Goal: Task Accomplishment & Management: Manage account settings

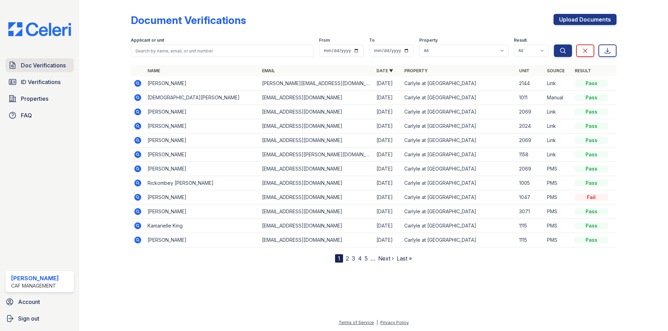
click at [39, 66] on span "Doc Verifications" at bounding box center [43, 65] width 45 height 8
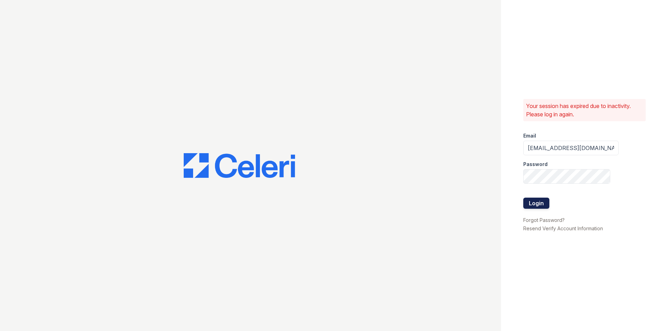
click at [532, 206] on button "Login" at bounding box center [536, 203] width 26 height 11
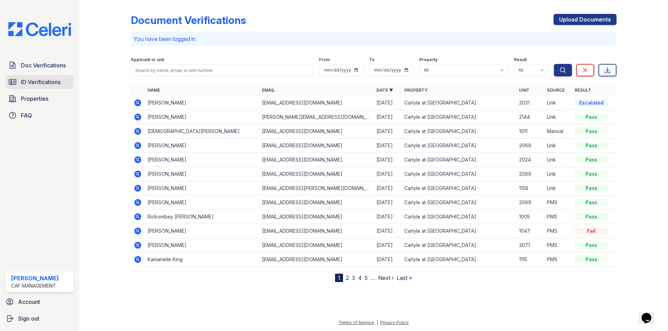
click at [46, 86] on span "ID Verifications" at bounding box center [41, 82] width 40 height 8
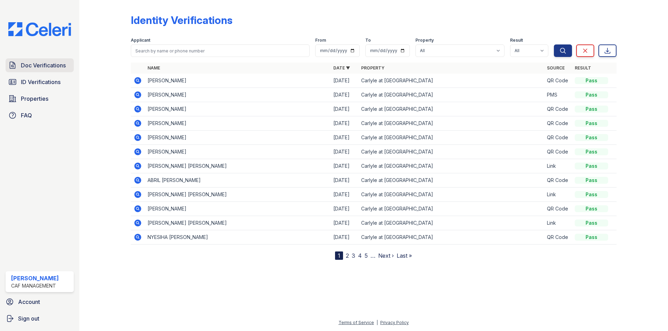
click at [40, 65] on span "Doc Verifications" at bounding box center [43, 65] width 45 height 8
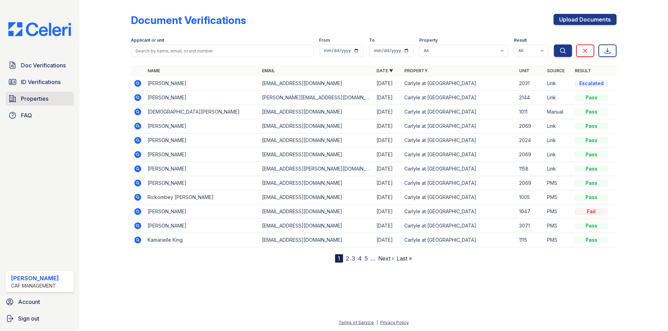
click at [38, 99] on span "Properties" at bounding box center [34, 99] width 27 height 8
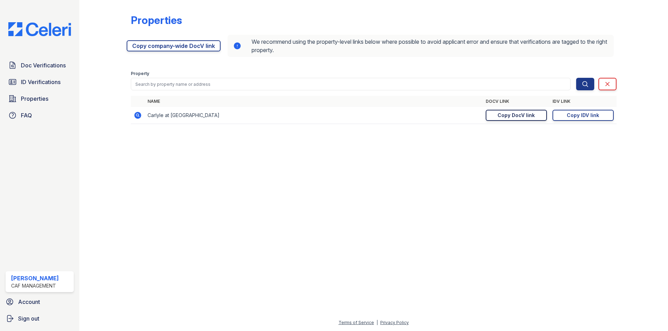
click at [524, 115] on div "Copy DocV link" at bounding box center [515, 115] width 37 height 7
click at [233, 197] on div at bounding box center [373, 230] width 566 height 177
click at [35, 68] on span "Doc Verifications" at bounding box center [43, 65] width 45 height 8
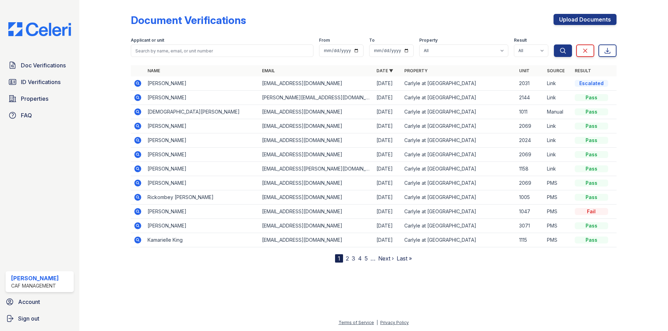
click at [593, 83] on div "Escalated" at bounding box center [590, 83] width 33 height 7
click at [45, 62] on span "Doc Verifications" at bounding box center [43, 65] width 45 height 8
